Goal: Task Accomplishment & Management: Complete application form

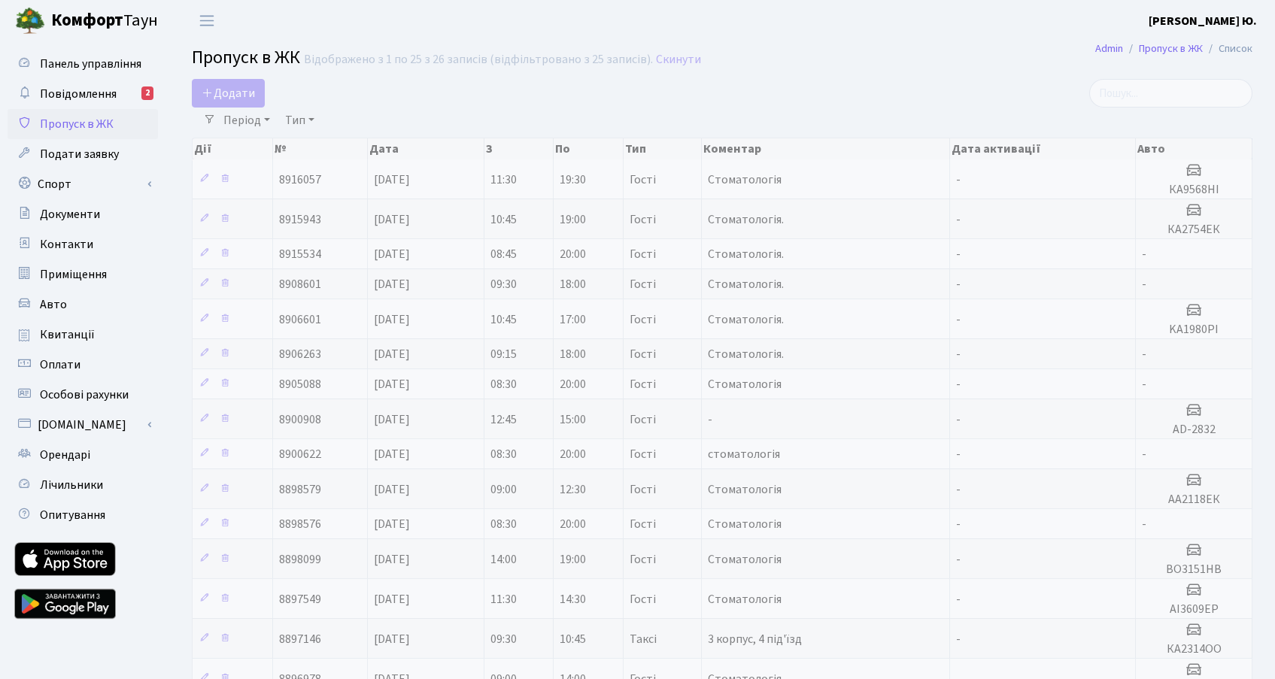
select select "25"
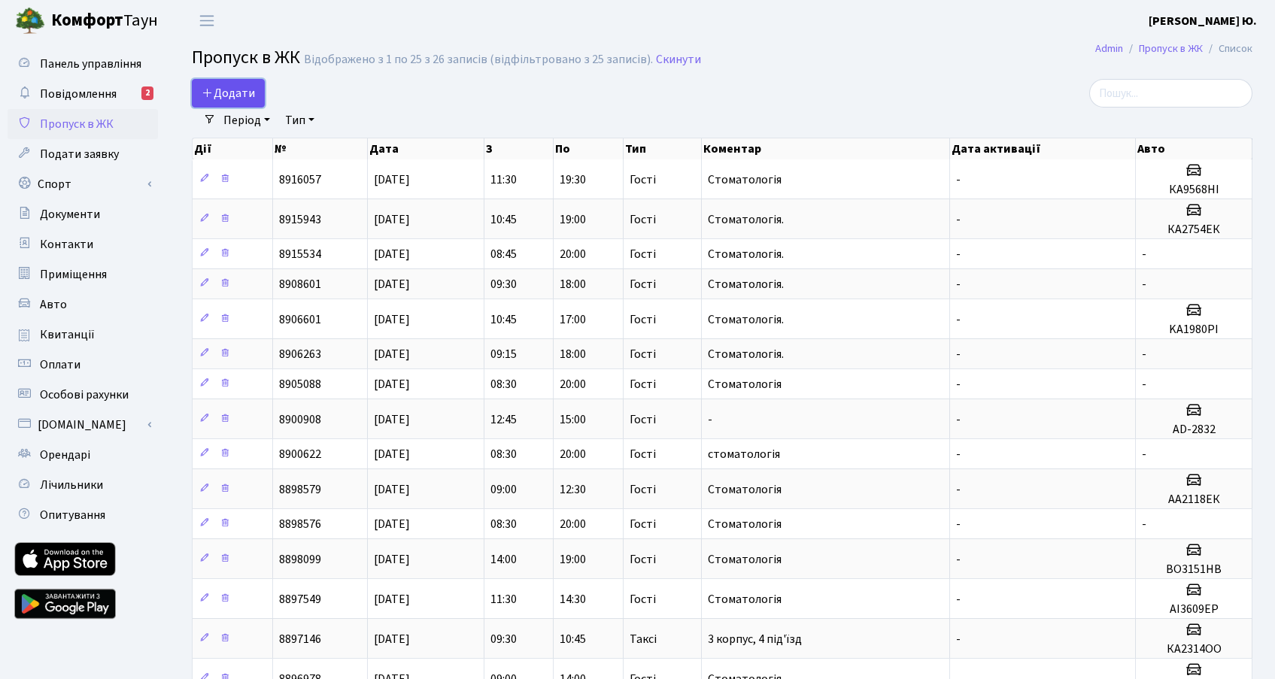
click at [235, 92] on span "Додати" at bounding box center [228, 93] width 53 height 17
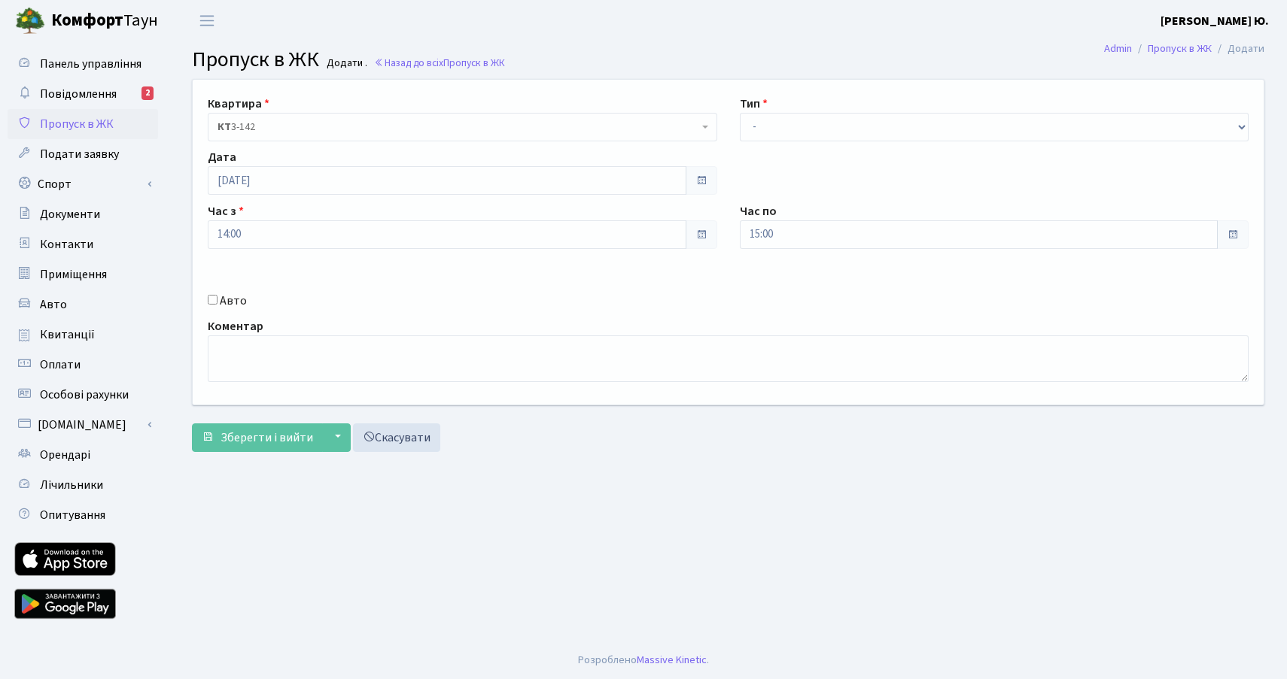
click at [214, 299] on input "Авто" at bounding box center [213, 300] width 10 height 10
checkbox input "true"
paste input "Св1304ек"
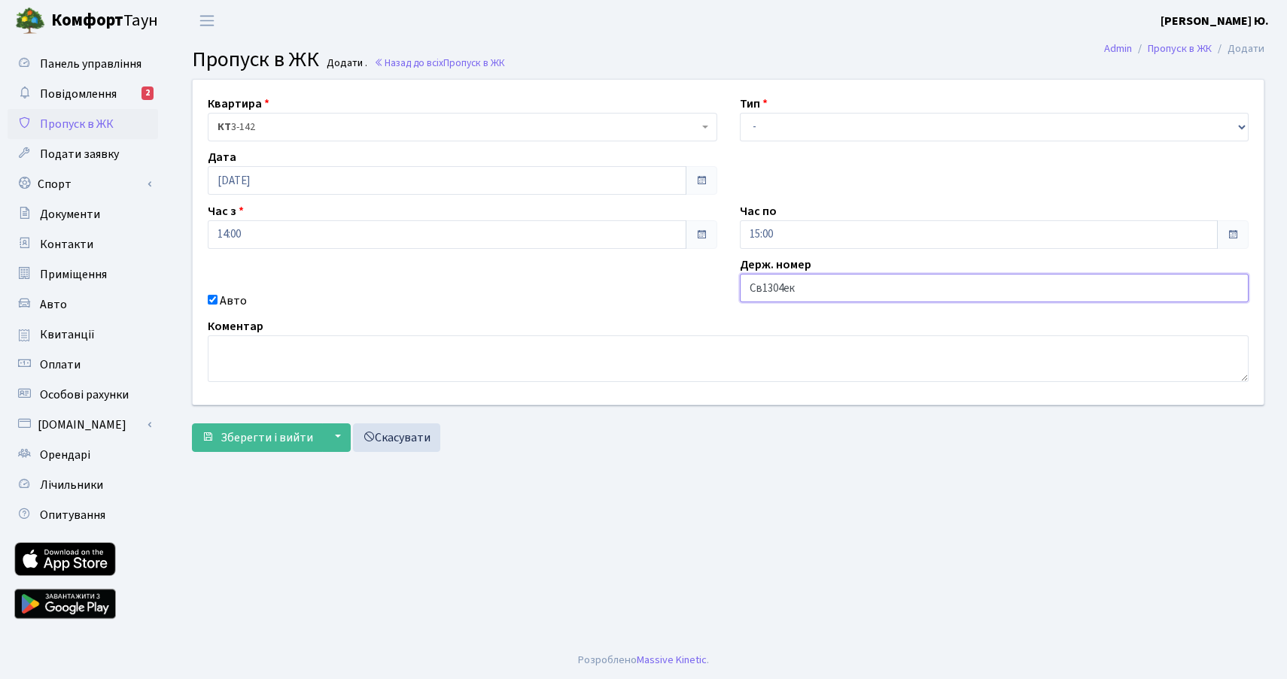
click at [761, 287] on input "Св1304ек" at bounding box center [994, 288] width 509 height 29
click at [798, 288] on input "СВ1304ек" at bounding box center [994, 288] width 509 height 29
type input "СВ1304ЕК"
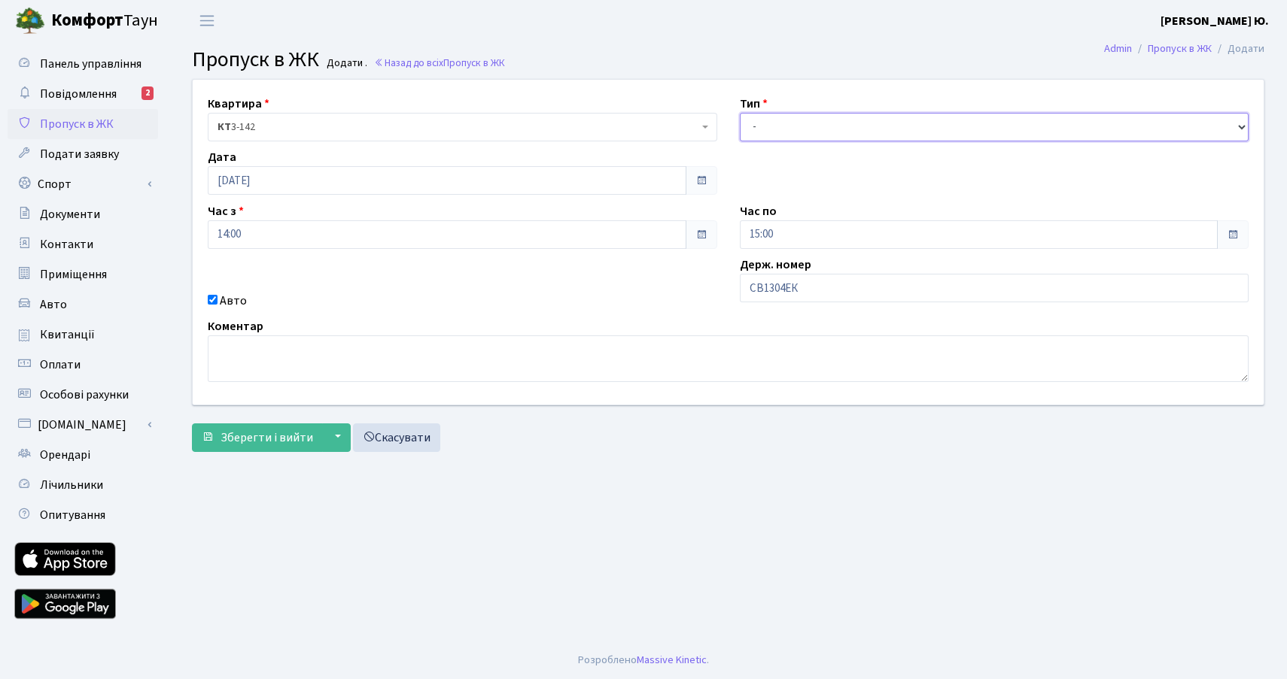
click at [807, 117] on select "- Доставка Таксі Гості Сервіс" at bounding box center [994, 127] width 509 height 29
select select "3"
click at [740, 113] on select "- Доставка Таксі Гості Сервіс" at bounding box center [994, 127] width 509 height 29
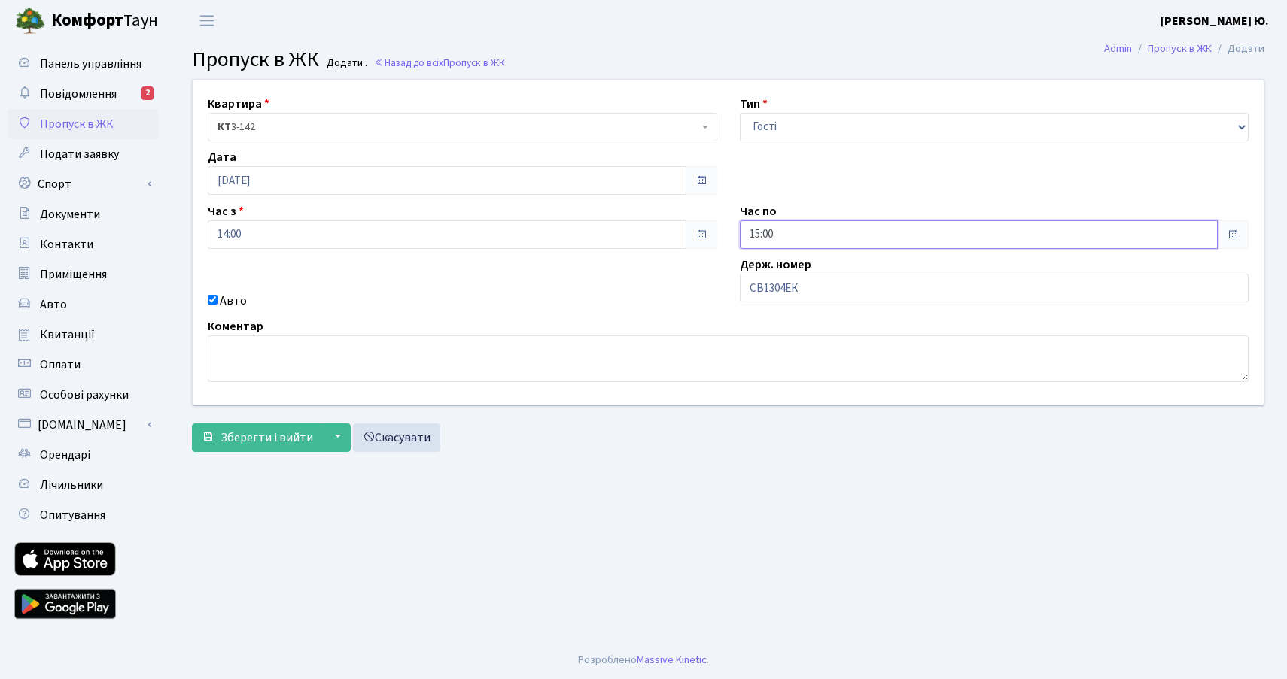
click at [796, 225] on input "15:00" at bounding box center [979, 234] width 479 height 29
click at [784, 280] on icon at bounding box center [781, 286] width 41 height 41
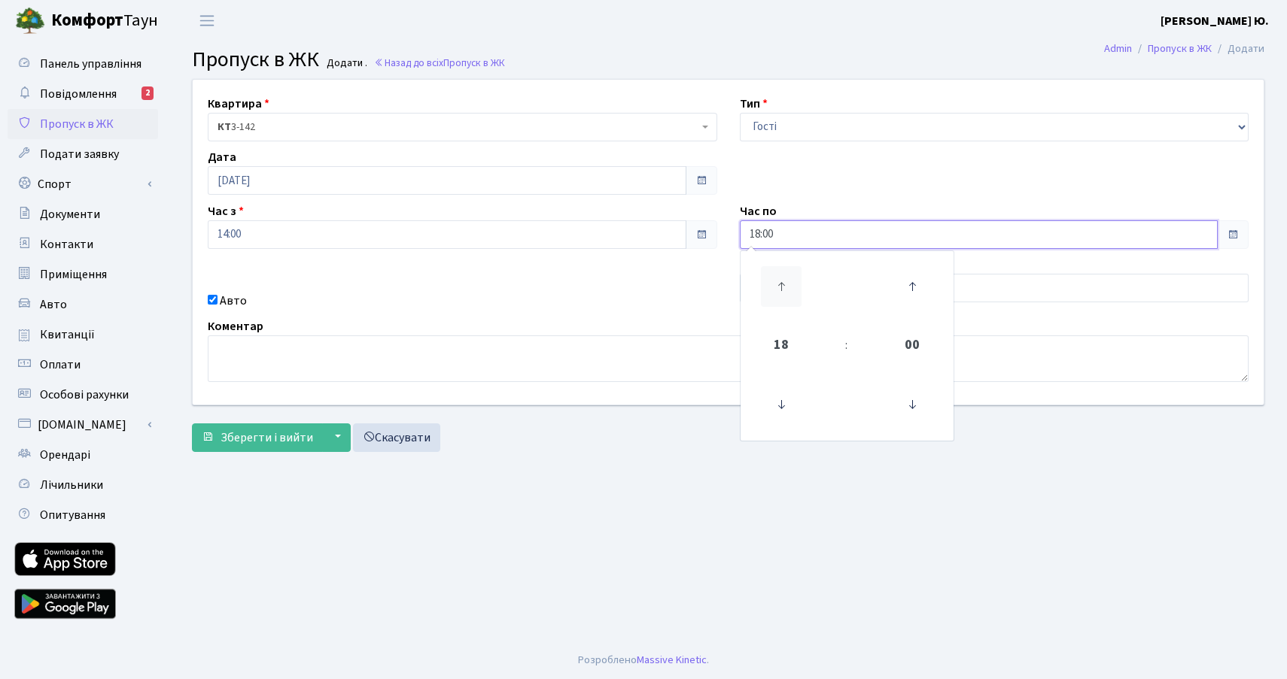
type input "19:00"
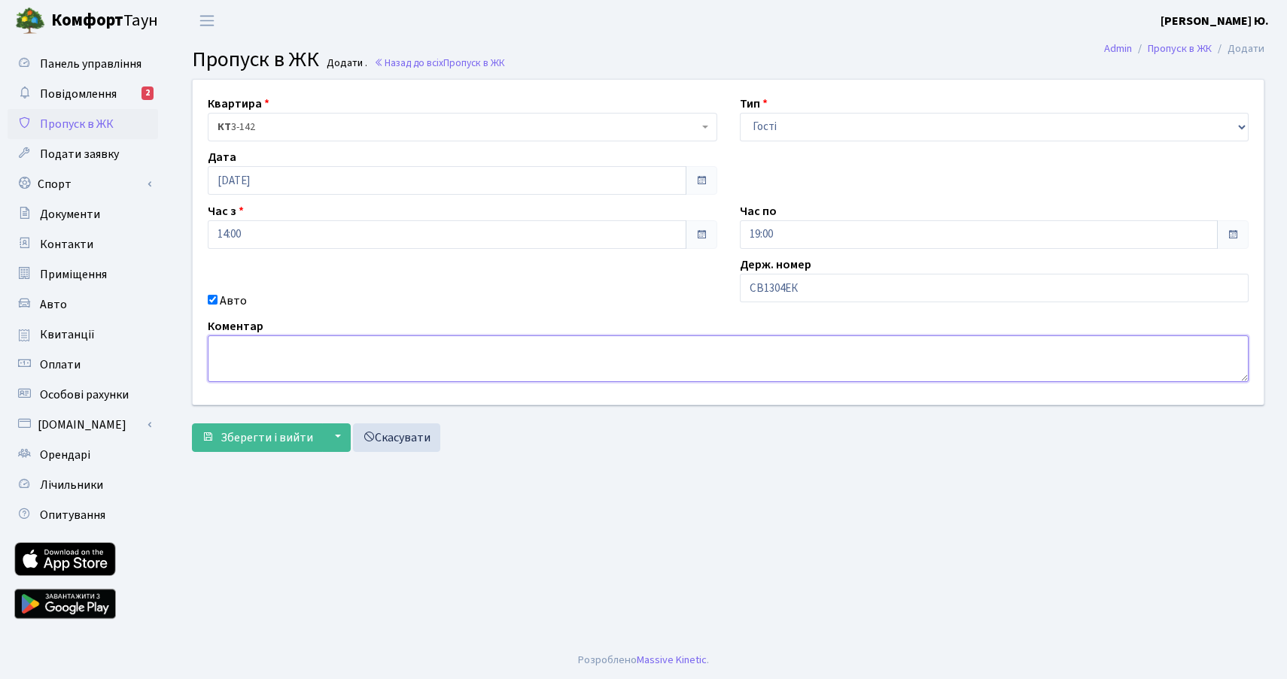
click at [626, 364] on textarea at bounding box center [728, 359] width 1041 height 47
type textarea "Стоматологія."
click at [286, 430] on span "Зберегти і вийти" at bounding box center [266, 438] width 93 height 17
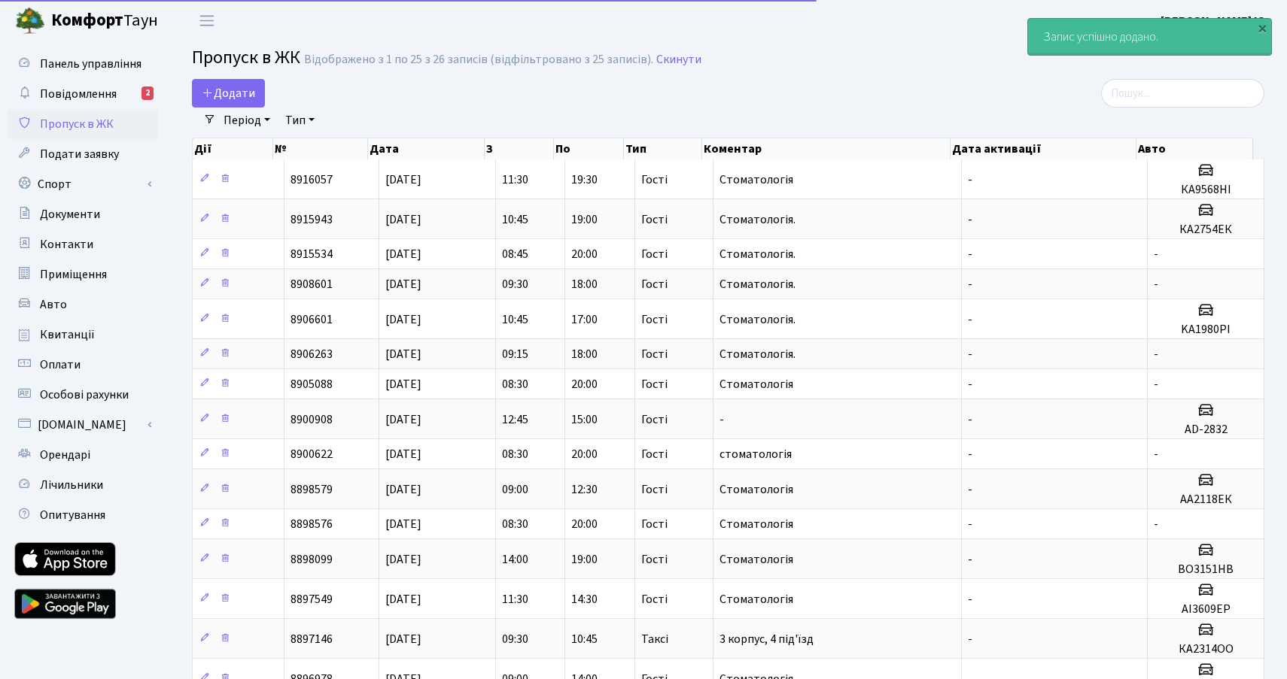
select select "25"
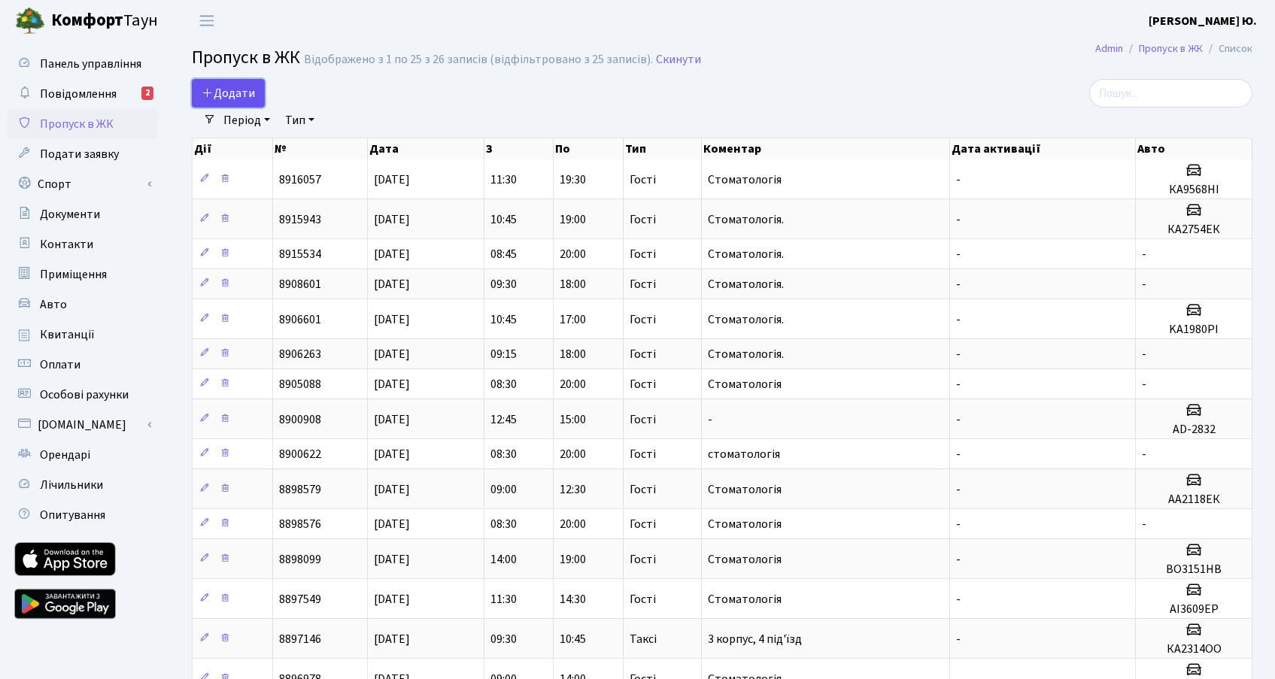
click at [237, 90] on span "Додати" at bounding box center [228, 93] width 53 height 17
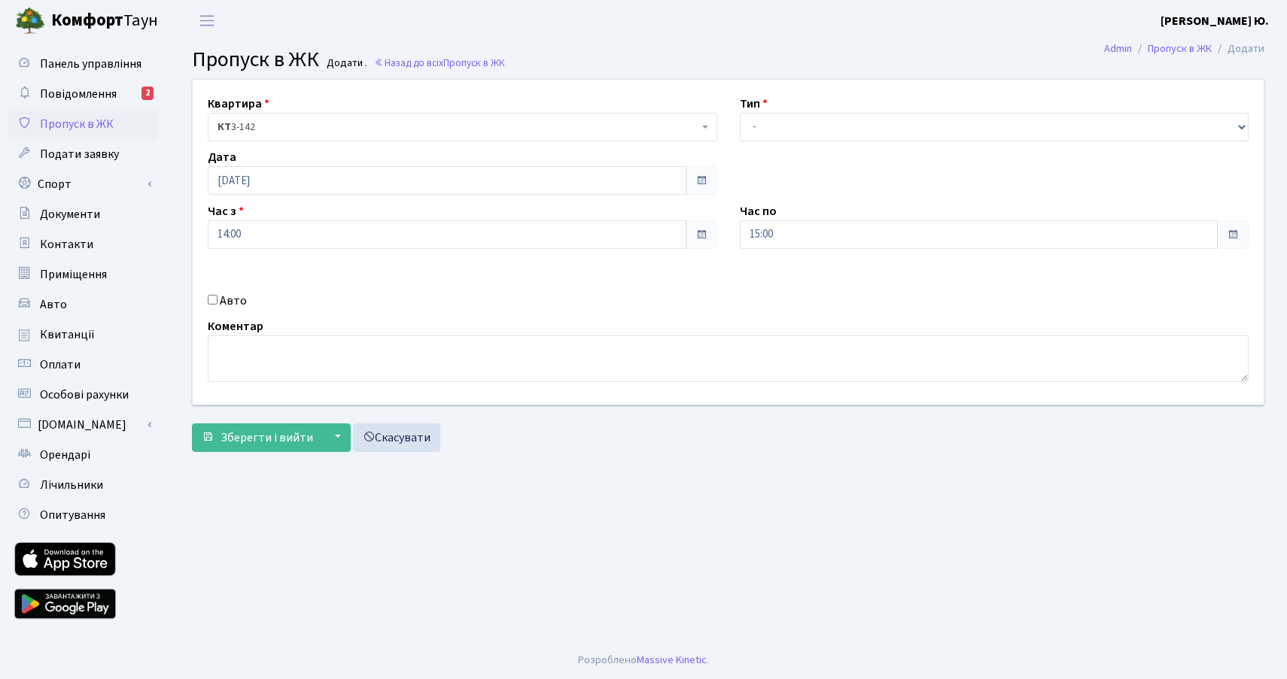
click at [216, 294] on div "Авто" at bounding box center [462, 301] width 532 height 18
click at [214, 298] on input "Авто" at bounding box center [213, 300] width 10 height 10
checkbox input "true"
paste input "Св1304ек"
type input "СВ1304ЕК"
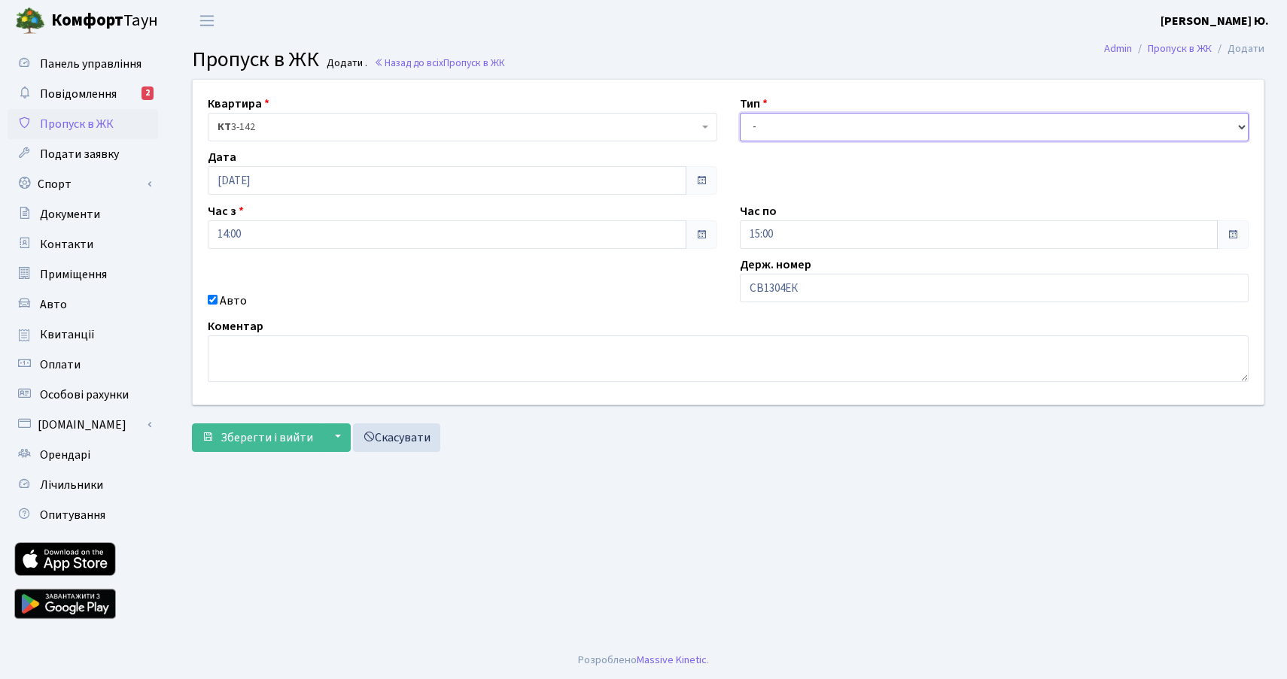
click at [755, 124] on select "- Доставка Таксі Гості Сервіс" at bounding box center [994, 127] width 509 height 29
select select "3"
click at [740, 113] on select "- Доставка Таксі Гості Сервіс" at bounding box center [994, 127] width 509 height 29
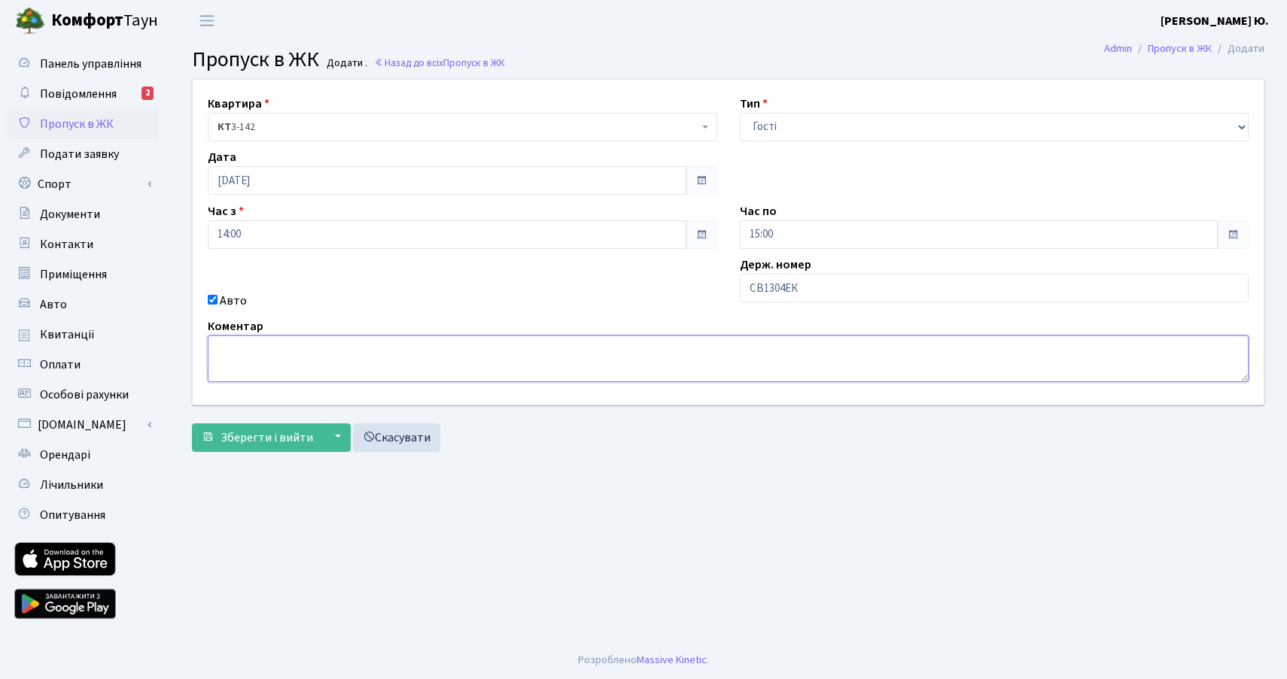
click at [500, 344] on textarea at bounding box center [728, 359] width 1041 height 47
type textarea "Стоматологія"
click at [785, 235] on input "15:00" at bounding box center [979, 234] width 479 height 29
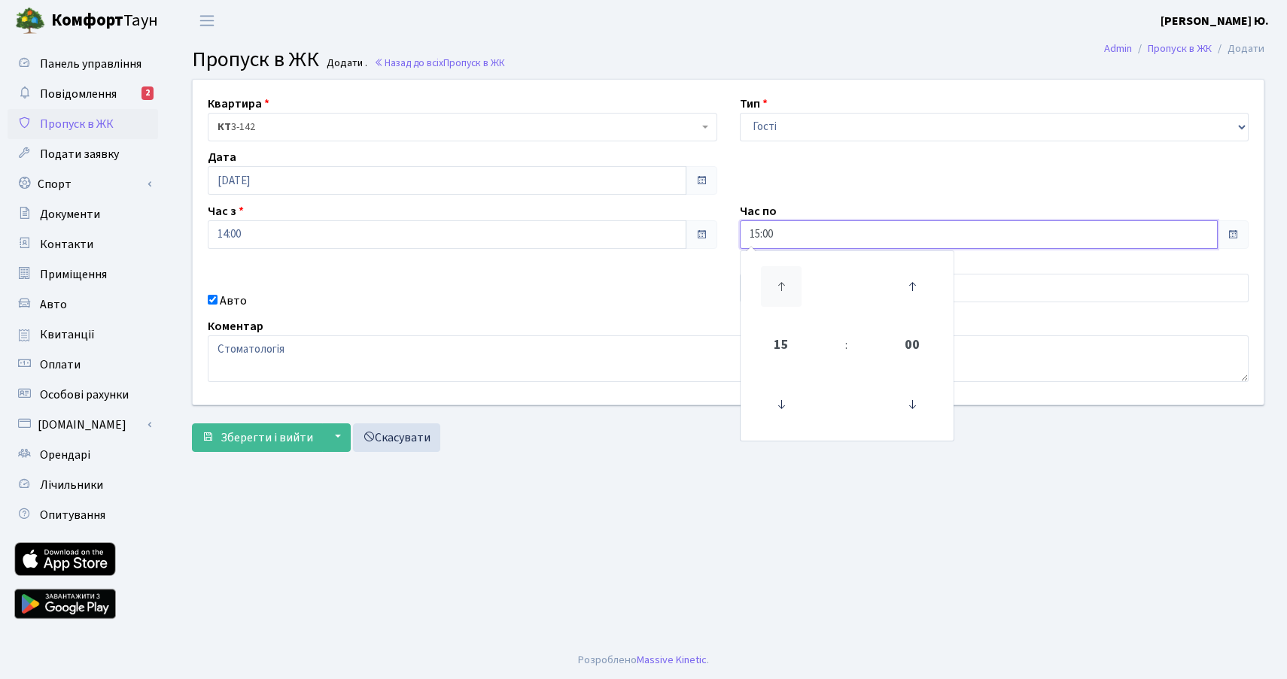
click at [790, 289] on icon at bounding box center [781, 286] width 41 height 41
type input "19:00"
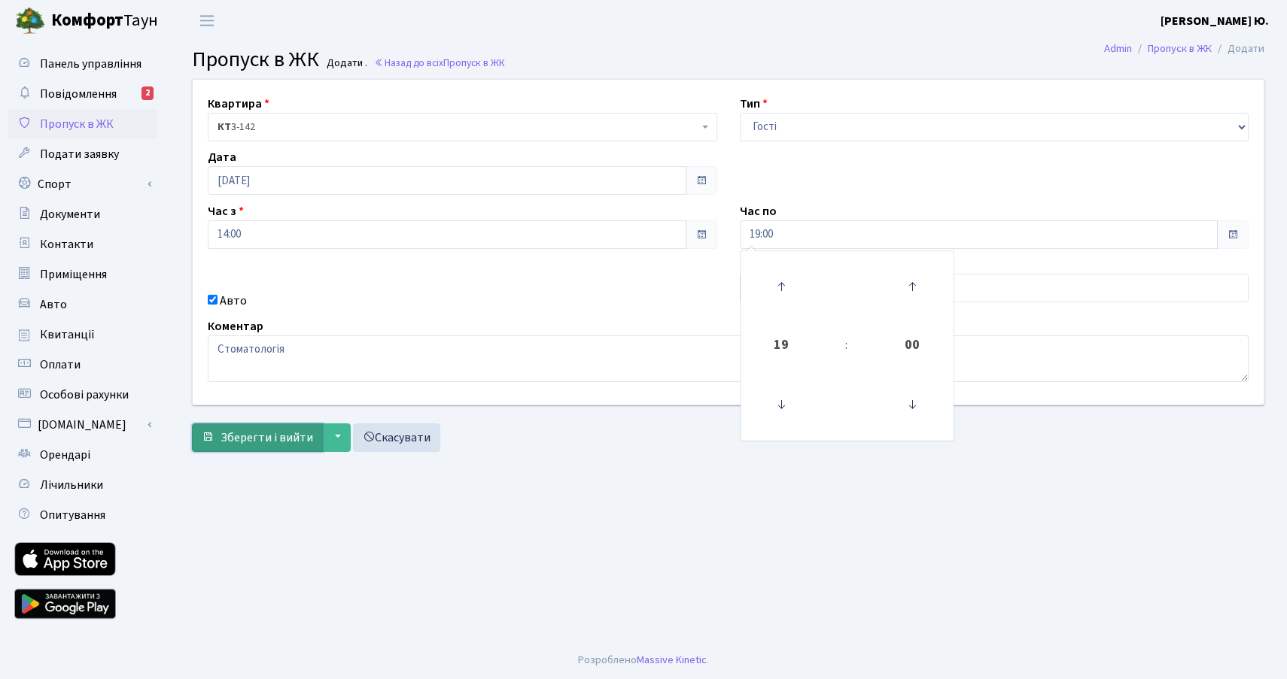
click at [255, 432] on span "Зберегти і вийти" at bounding box center [266, 438] width 93 height 17
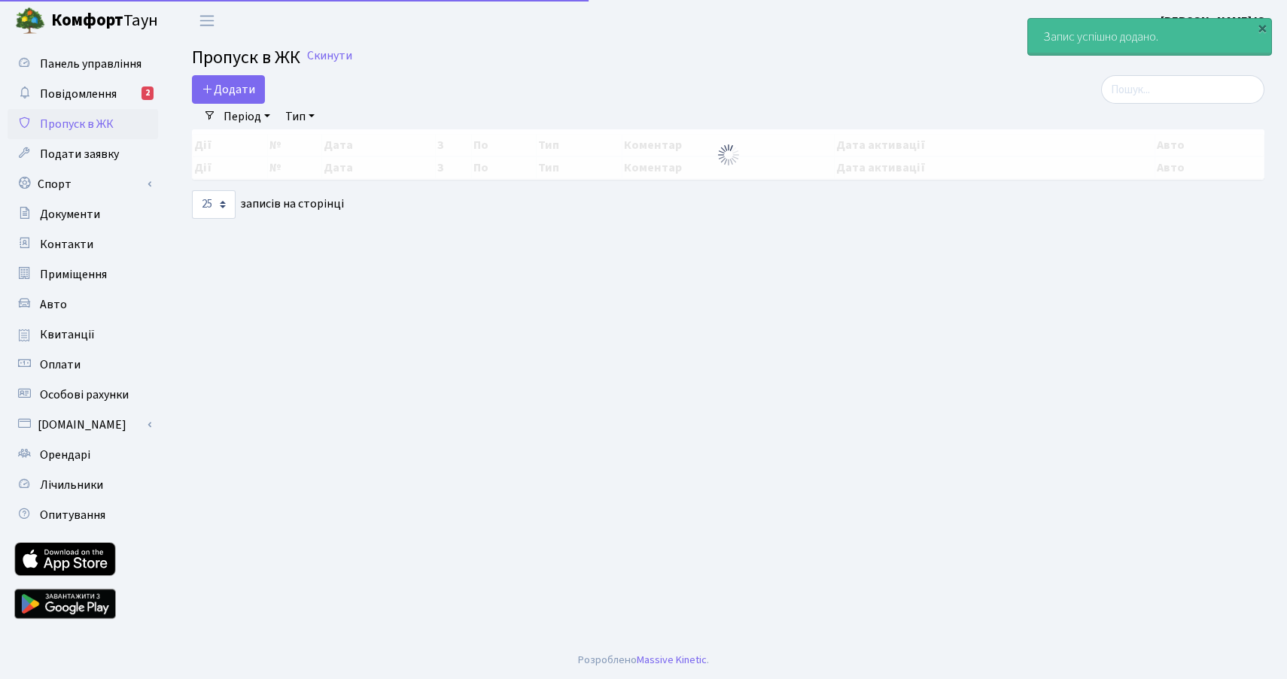
select select "25"
